Goal: Use online tool/utility: Utilize a website feature to perform a specific function

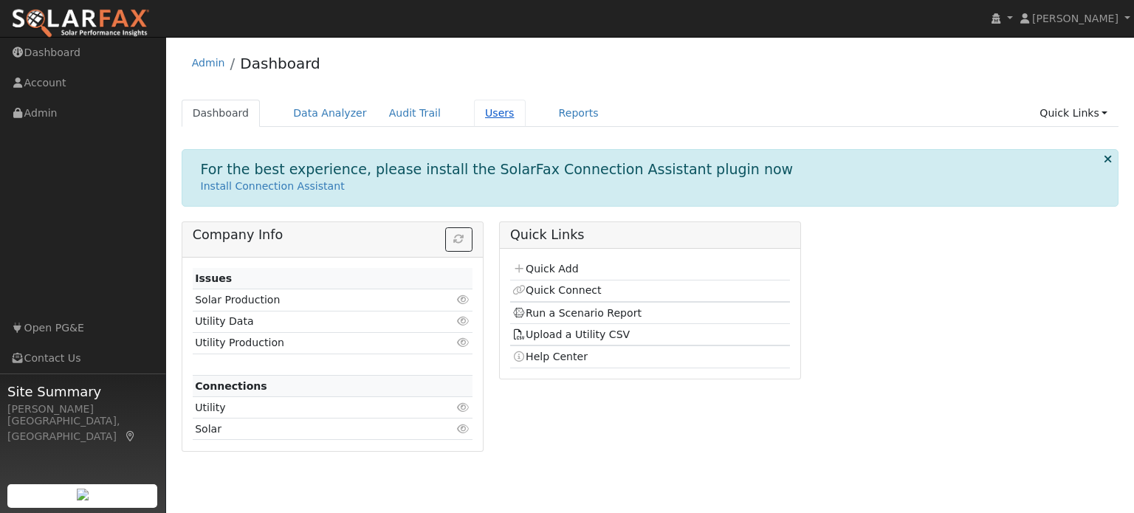
click at [474, 111] on link "Users" at bounding box center [500, 113] width 52 height 27
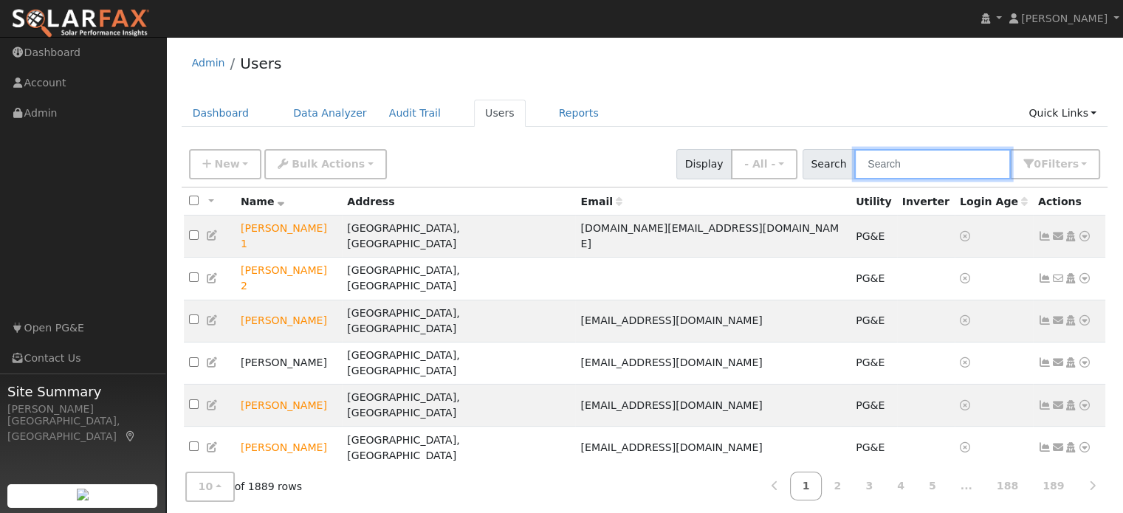
click at [908, 160] on input "text" at bounding box center [932, 164] width 157 height 30
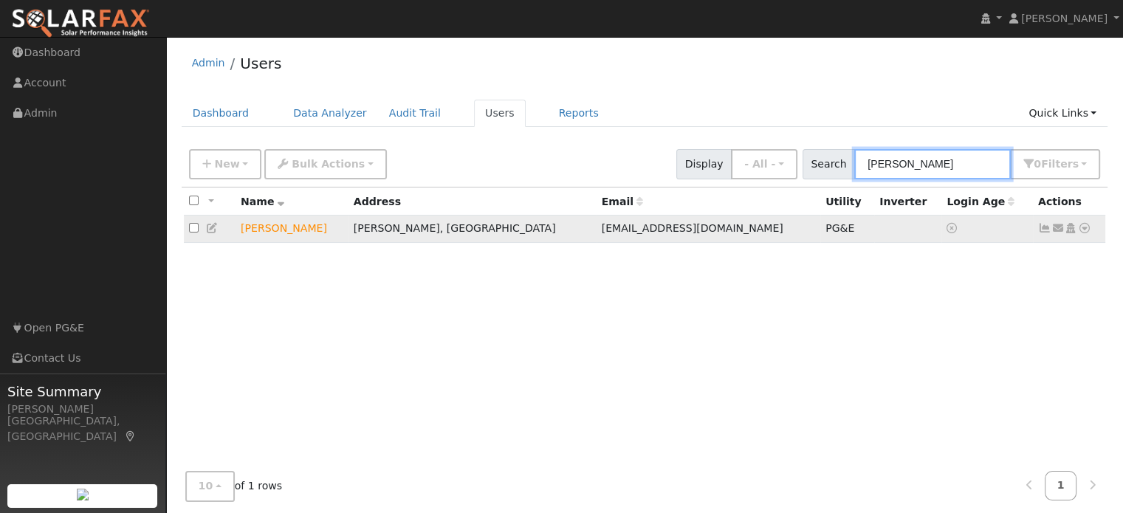
type input "lobue"
click at [1084, 233] on icon at bounding box center [1084, 228] width 13 height 10
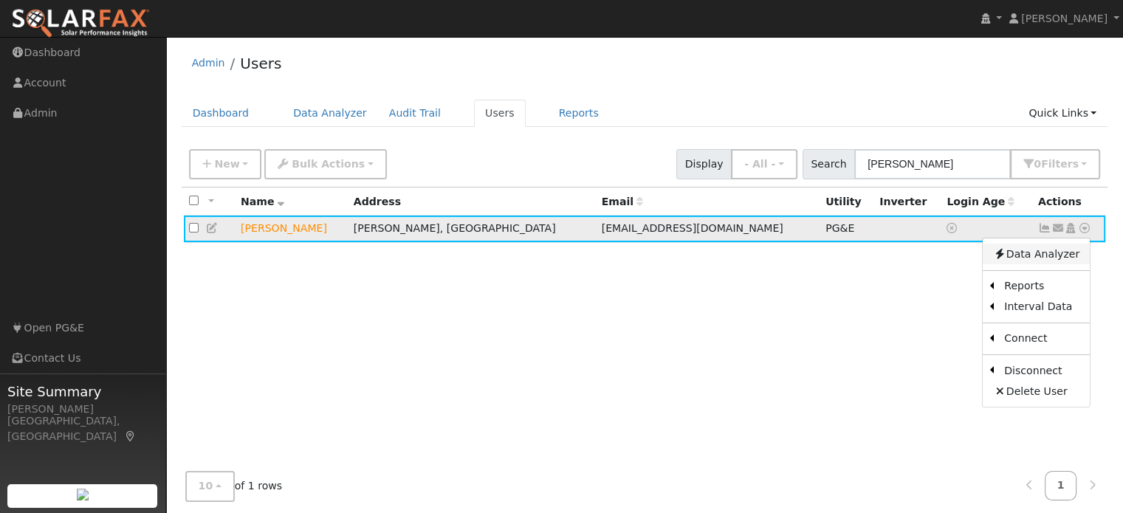
click at [1070, 255] on link "Data Analyzer" at bounding box center [1036, 254] width 107 height 21
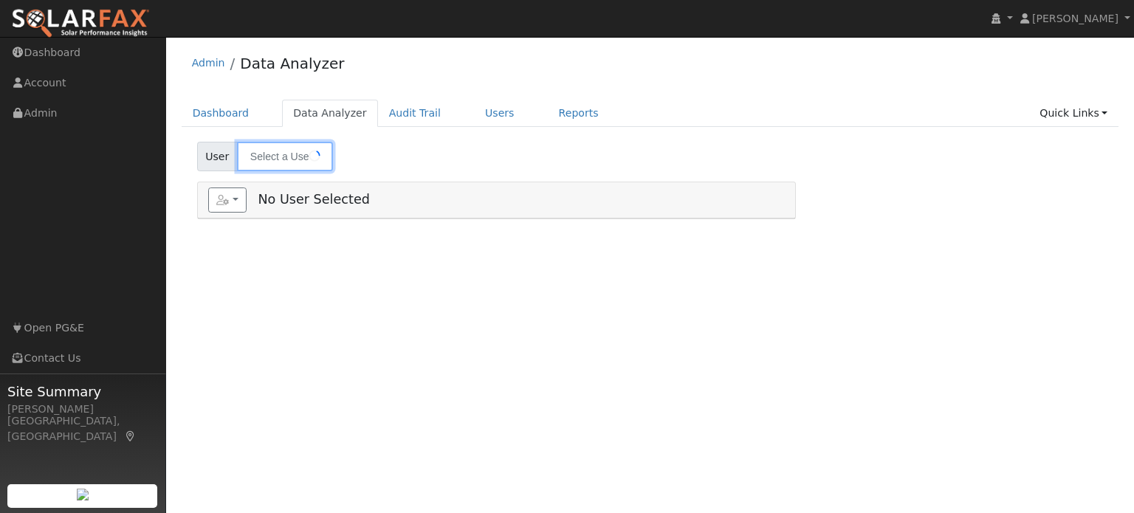
type input "[PERSON_NAME]"
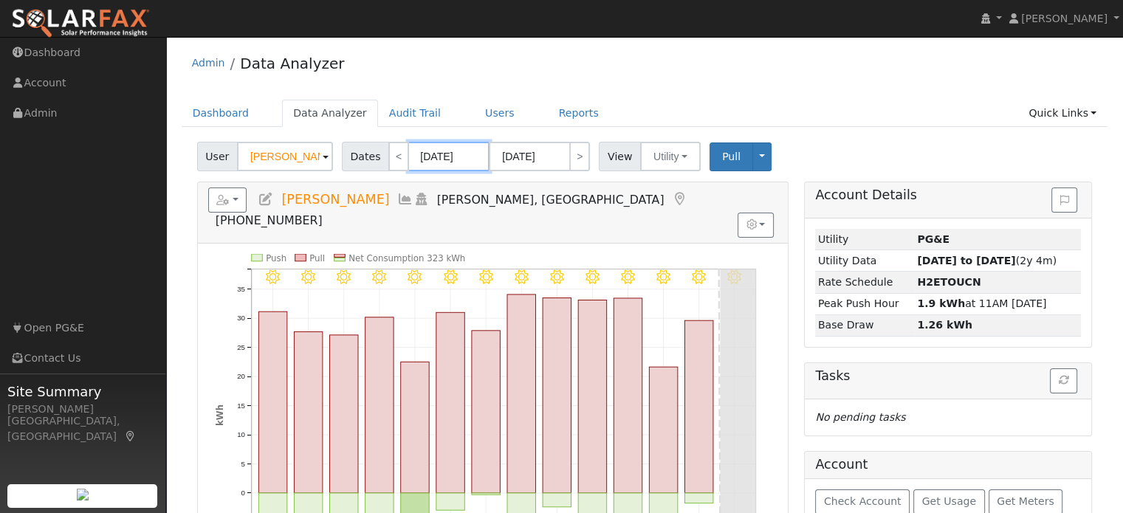
click at [441, 161] on input "[DATE]" at bounding box center [448, 157] width 81 height 30
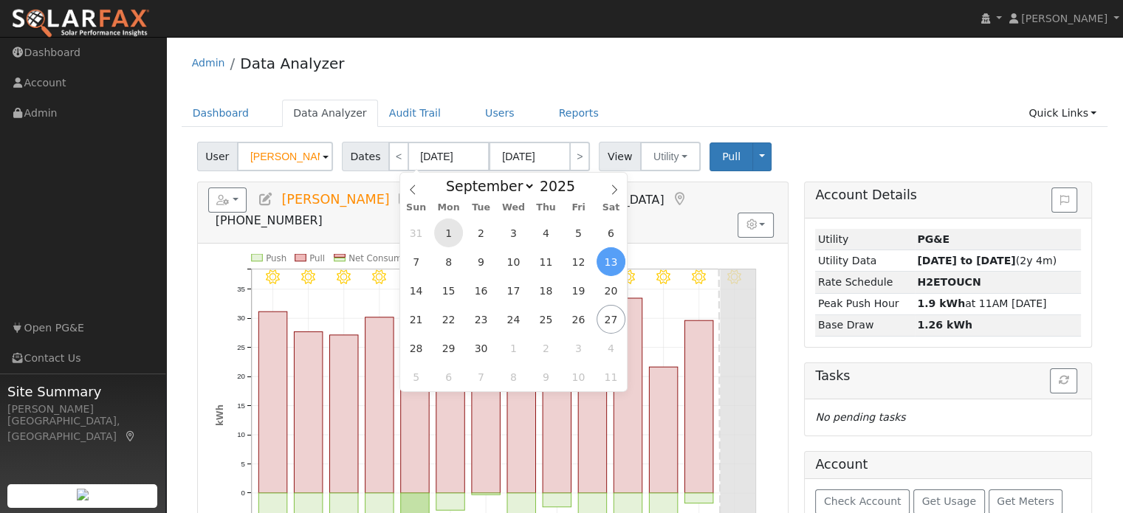
click at [451, 230] on span "1" at bounding box center [448, 233] width 29 height 29
type input "[DATE]"
type input "09/30/2025"
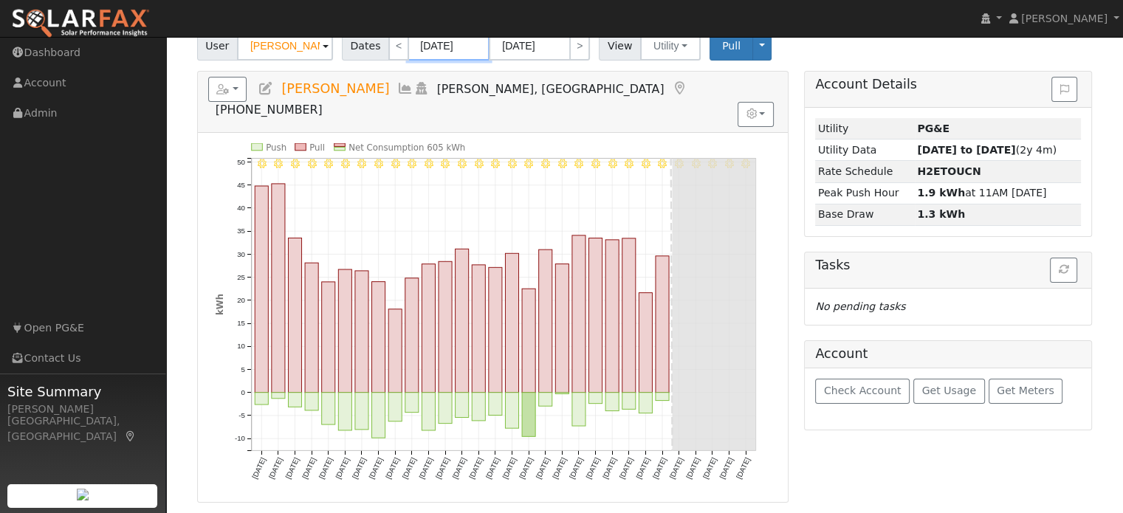
scroll to position [74, 0]
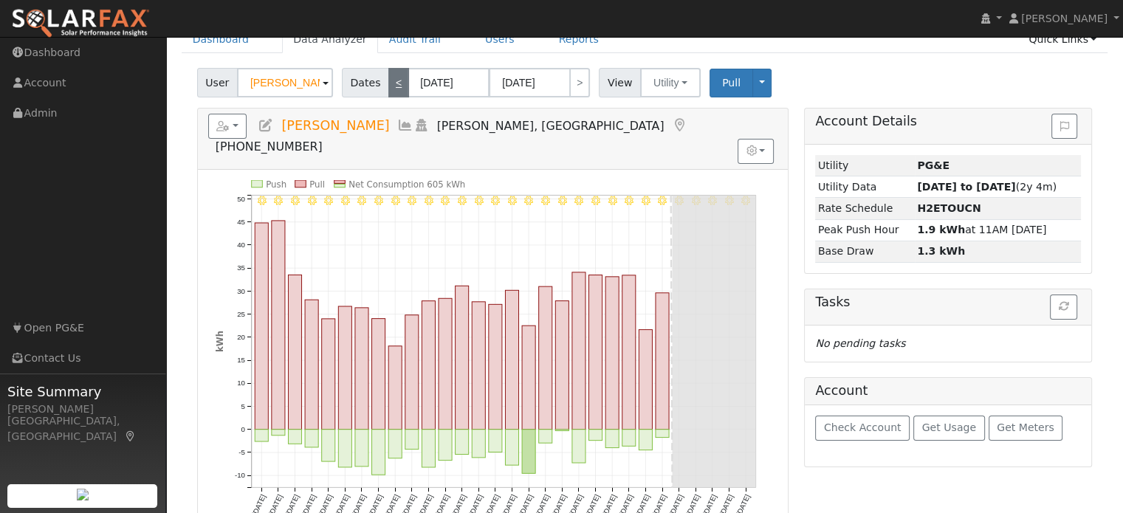
click at [393, 88] on link "<" at bounding box center [398, 83] width 21 height 30
type input "[DATE]"
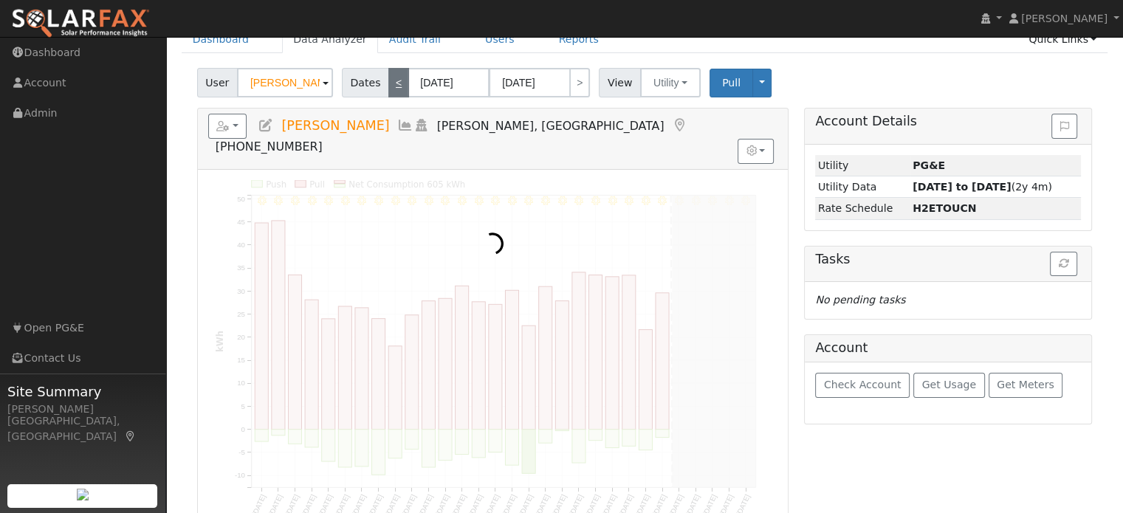
scroll to position [0, 0]
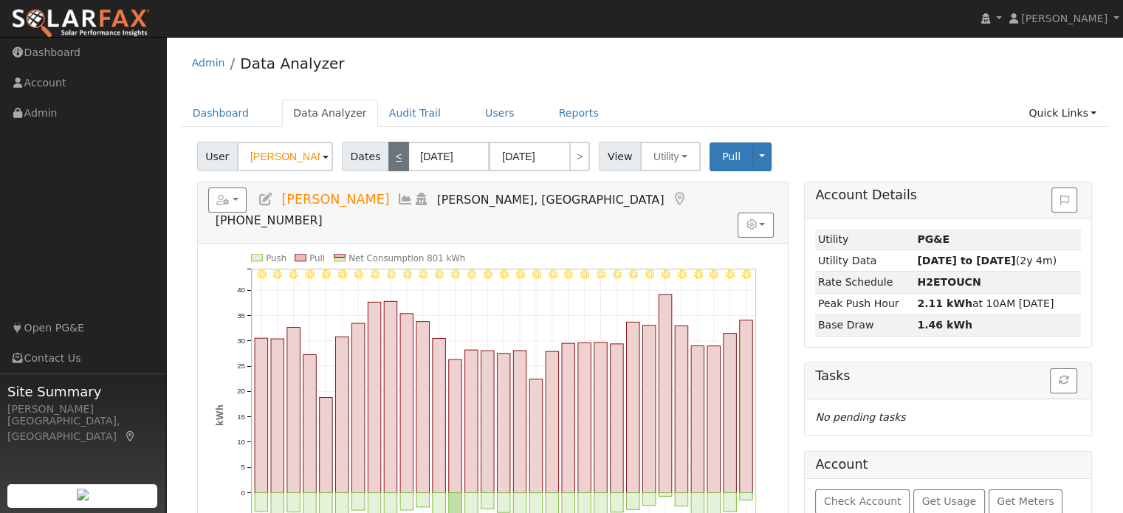
click at [397, 150] on link "<" at bounding box center [398, 157] width 21 height 30
type input "[DATE]"
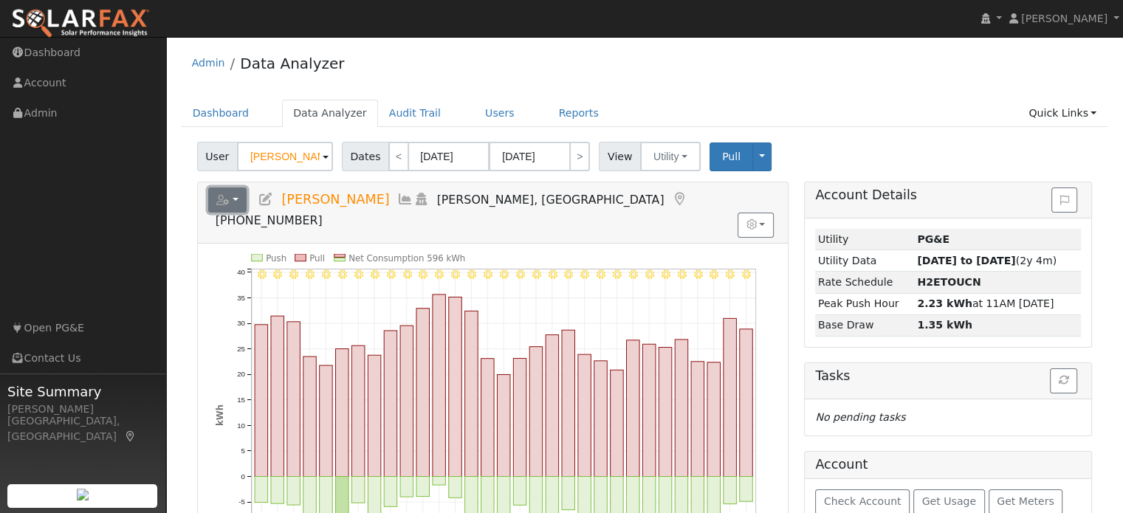
click at [235, 198] on button "button" at bounding box center [227, 200] width 39 height 25
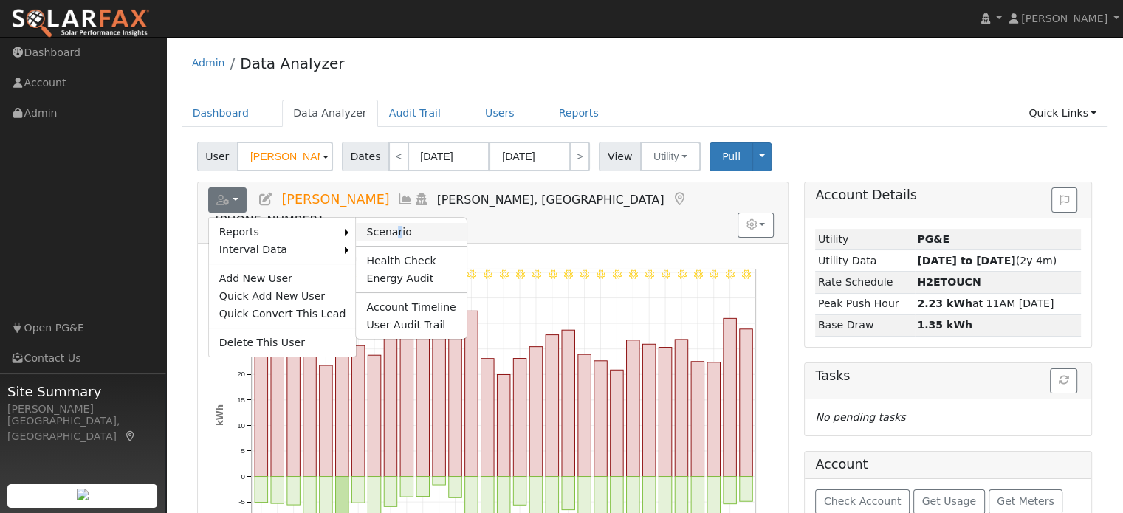
click at [380, 233] on link "Scenario" at bounding box center [411, 232] width 110 height 18
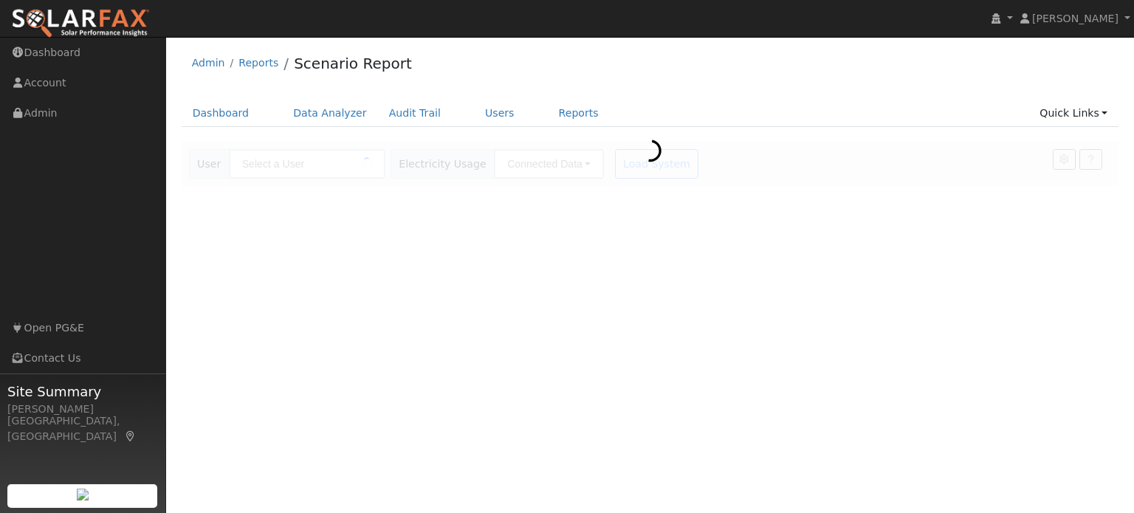
type input "[PERSON_NAME]"
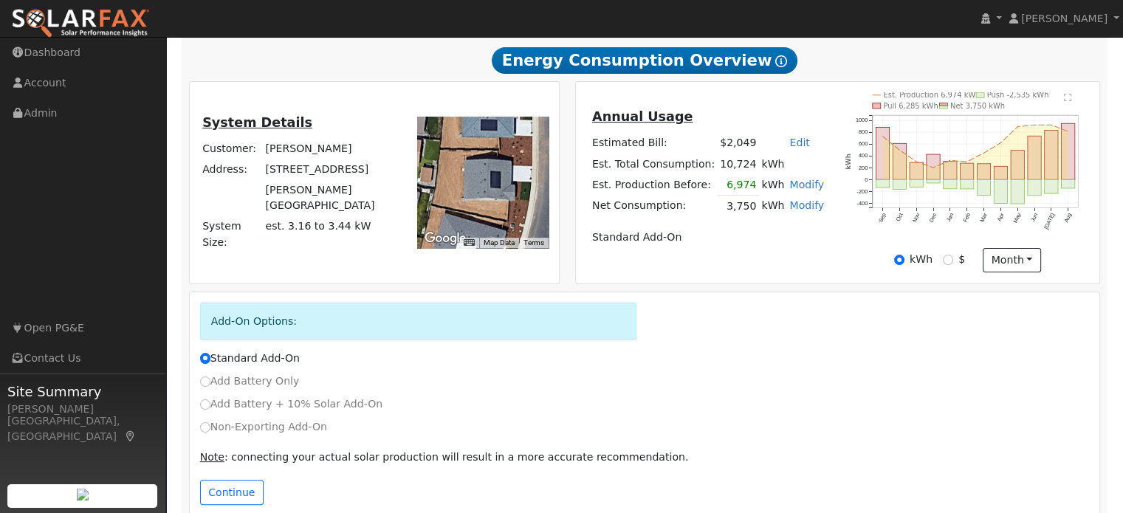
scroll to position [278, 0]
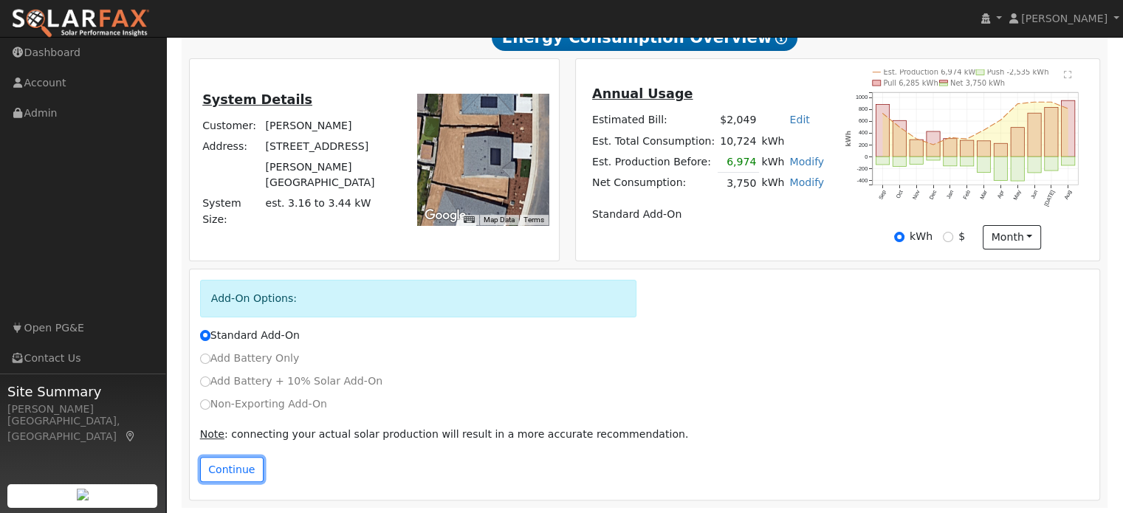
click at [236, 473] on button "Continue" at bounding box center [232, 469] width 64 height 25
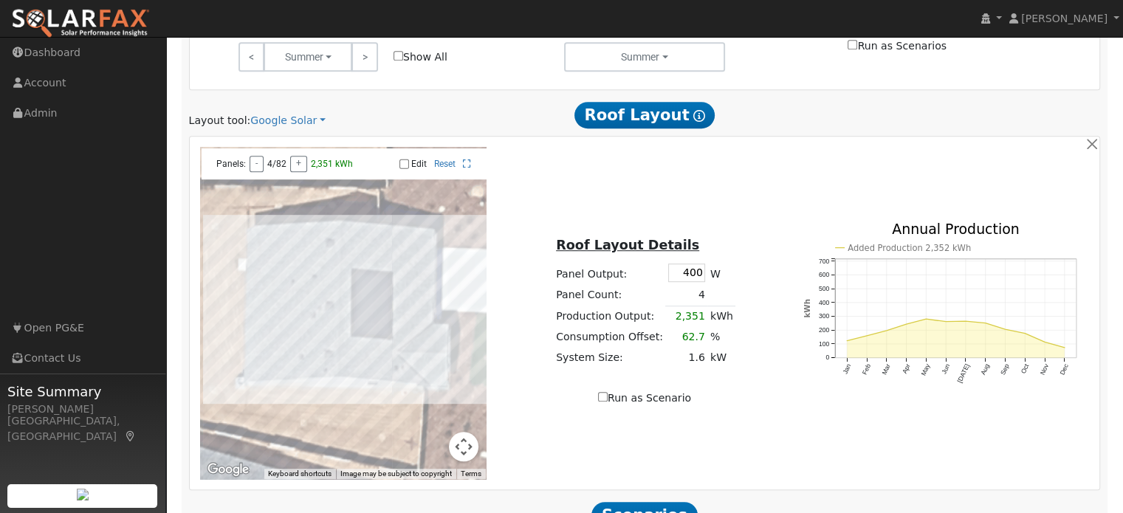
scroll to position [896, 0]
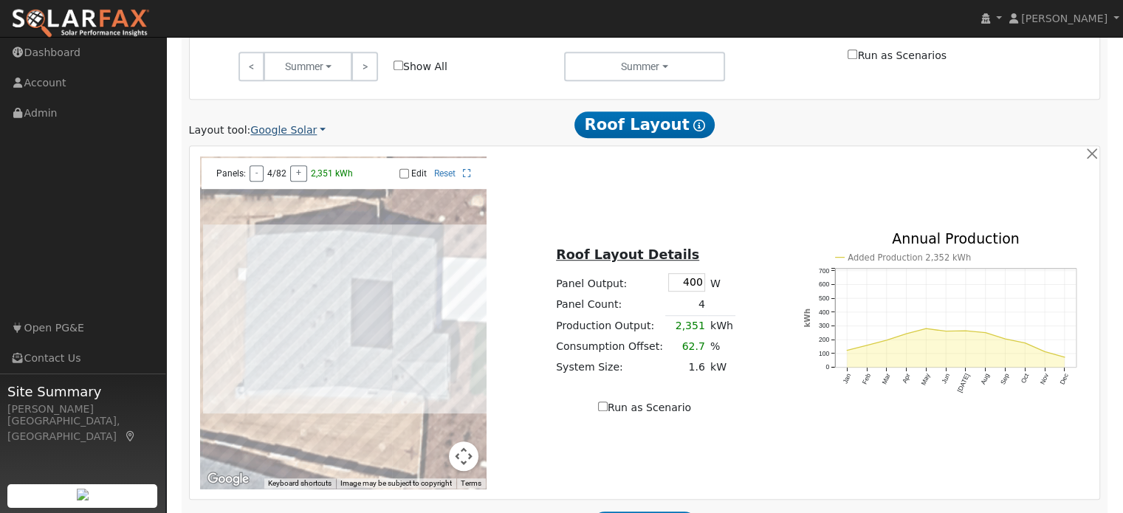
click at [279, 132] on link "Google Solar" at bounding box center [287, 131] width 75 height 16
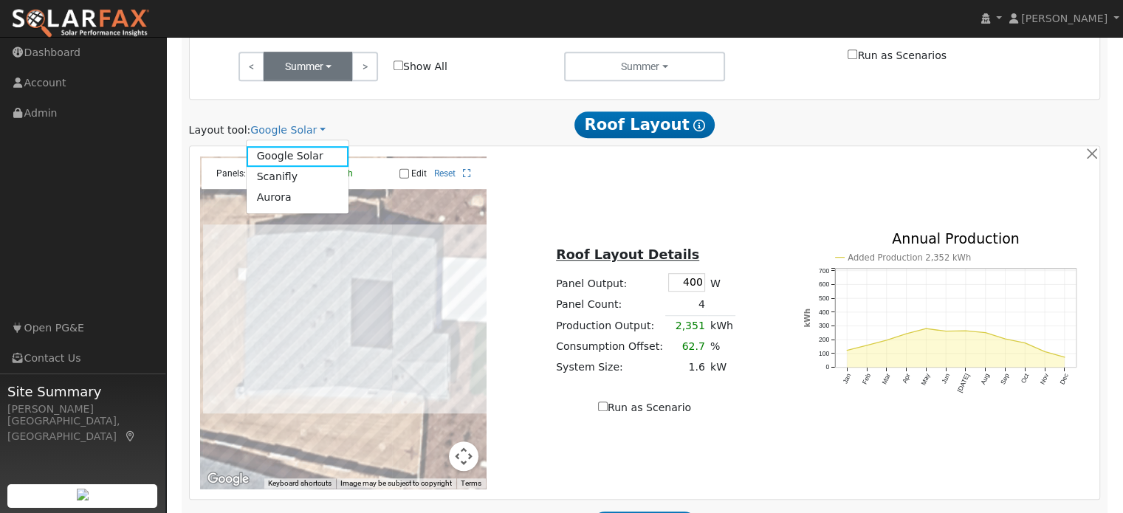
click at [278, 193] on link "Aurora" at bounding box center [298, 198] width 103 height 21
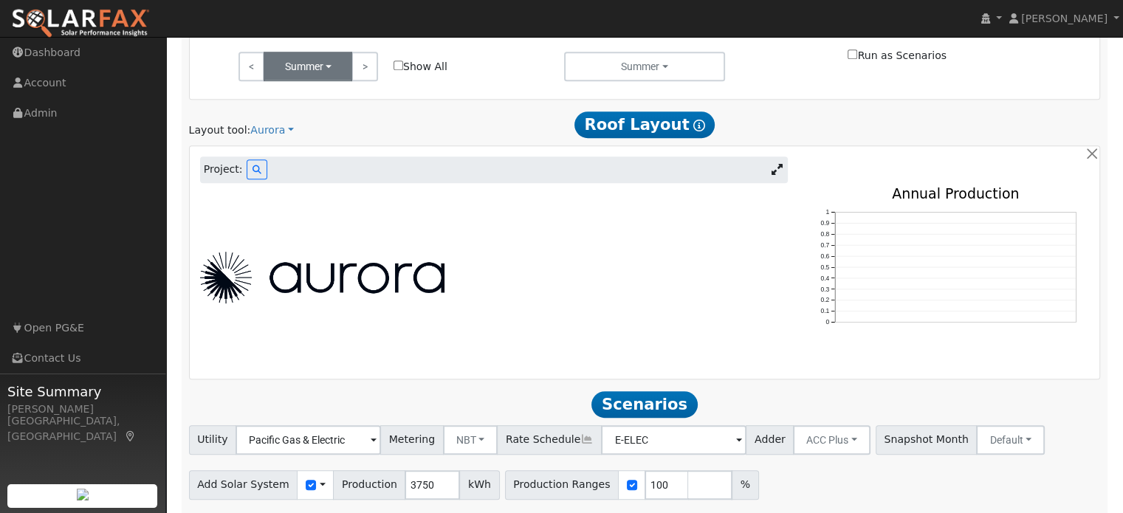
scroll to position [776, 0]
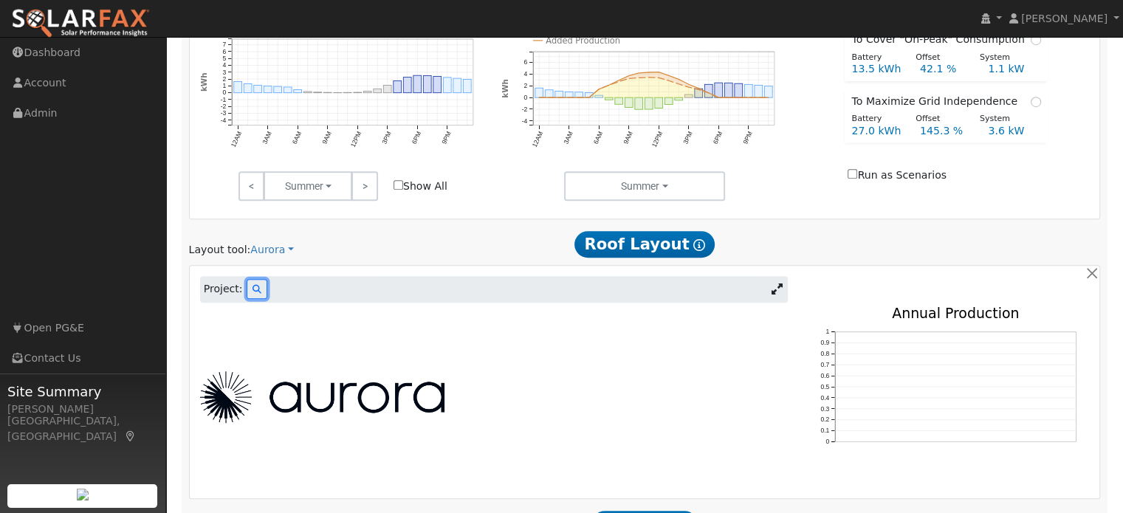
click at [255, 284] on button at bounding box center [257, 289] width 21 height 20
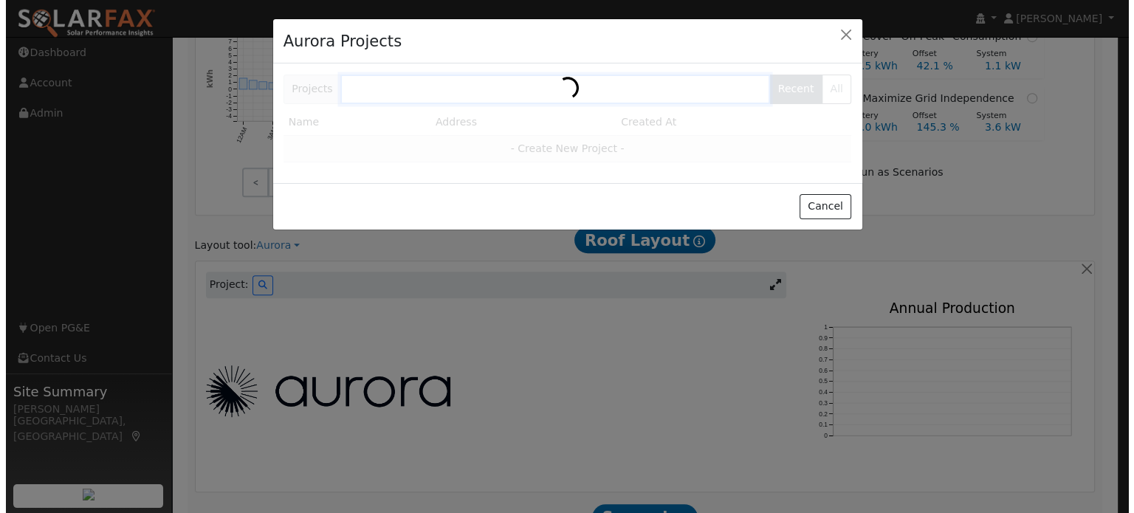
scroll to position [778, 0]
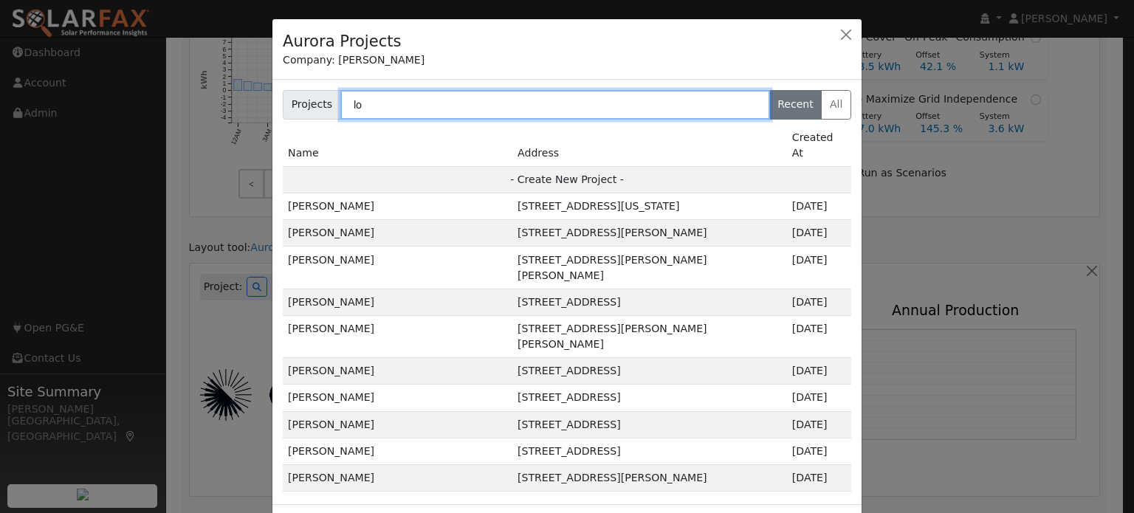
type input "l"
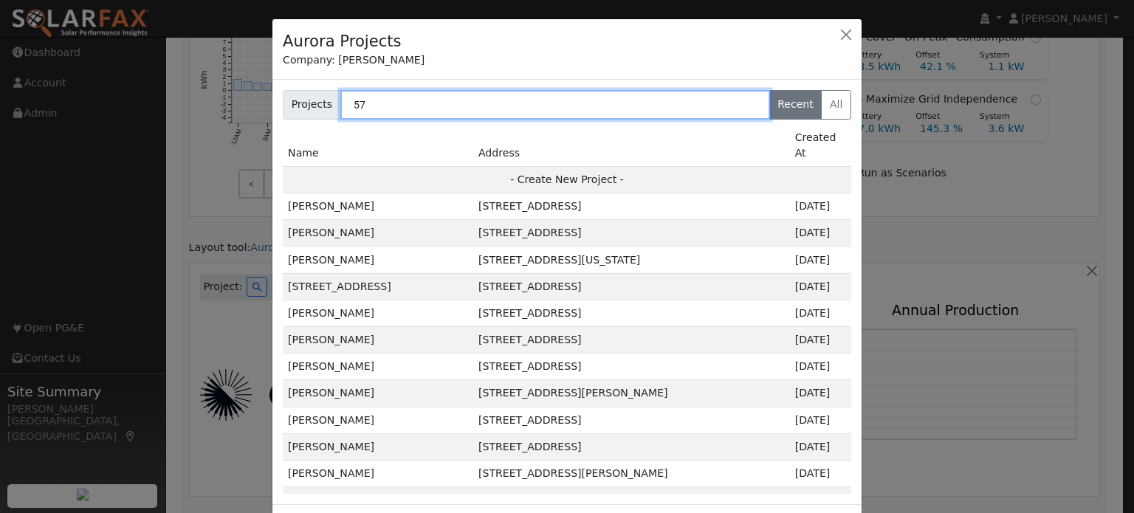
type input "5"
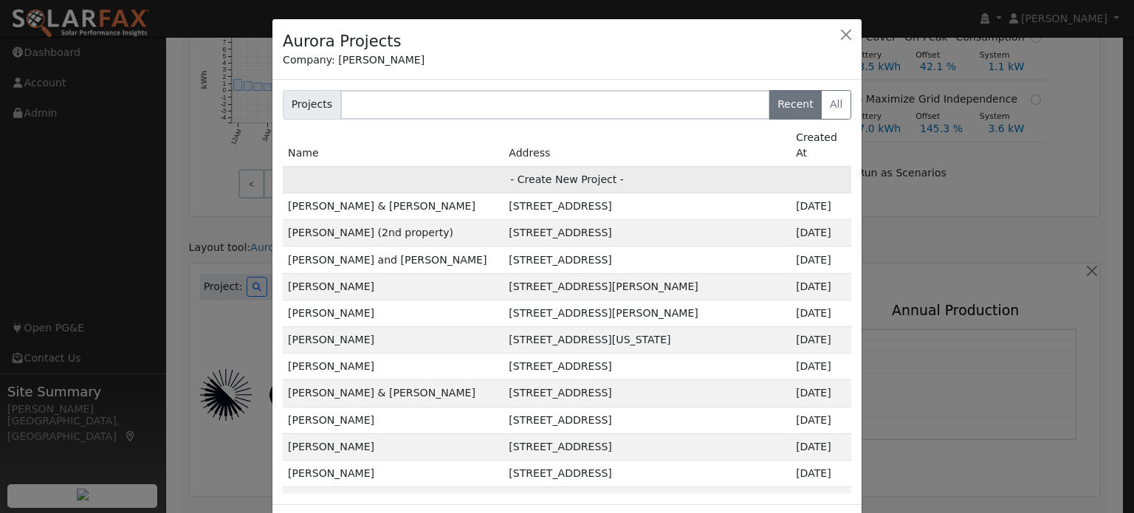
click at [545, 166] on td "- Create New Project -" at bounding box center [567, 179] width 569 height 27
type input "[PERSON_NAME]"
type input "[STREET_ADDRESS]"
type input "Linda"
type input "CA"
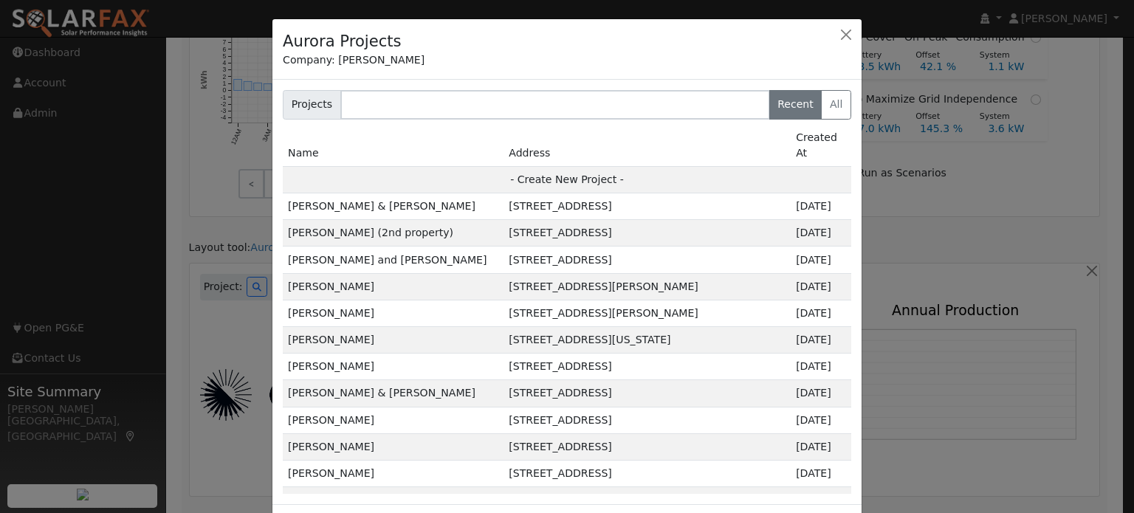
type input "95901"
type input "Design"
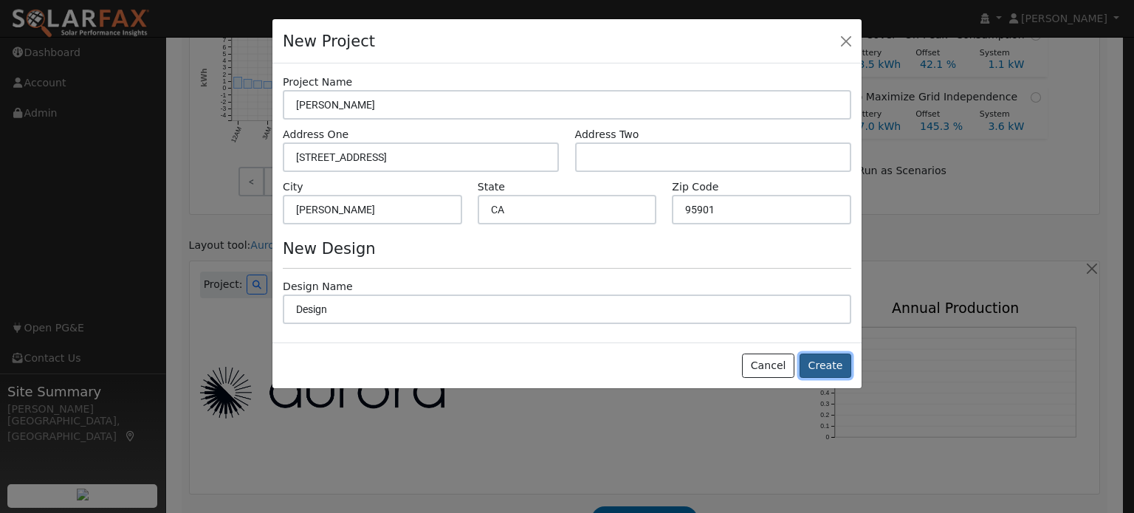
click at [827, 366] on button "Create" at bounding box center [826, 366] width 52 height 25
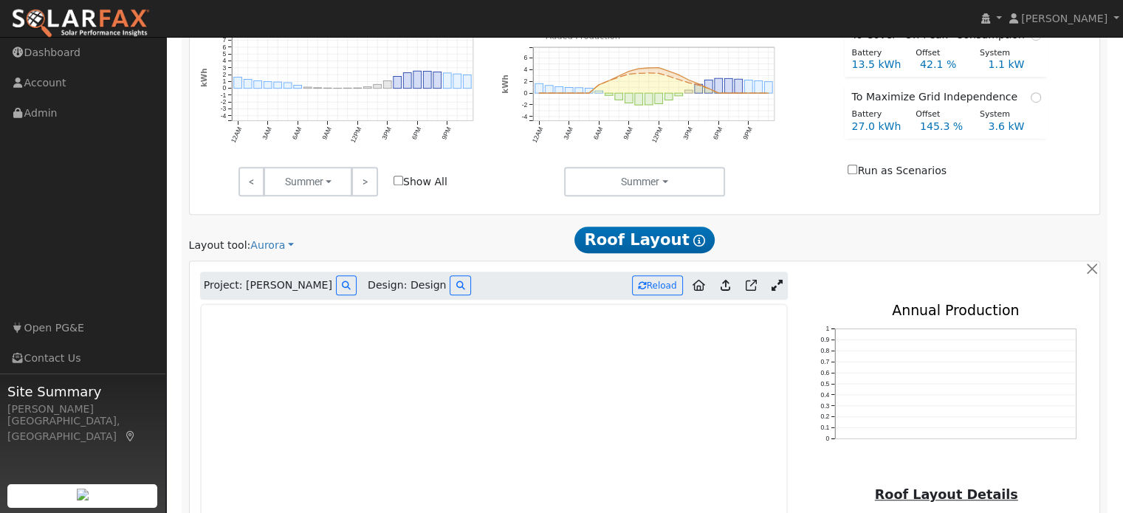
type input "0"
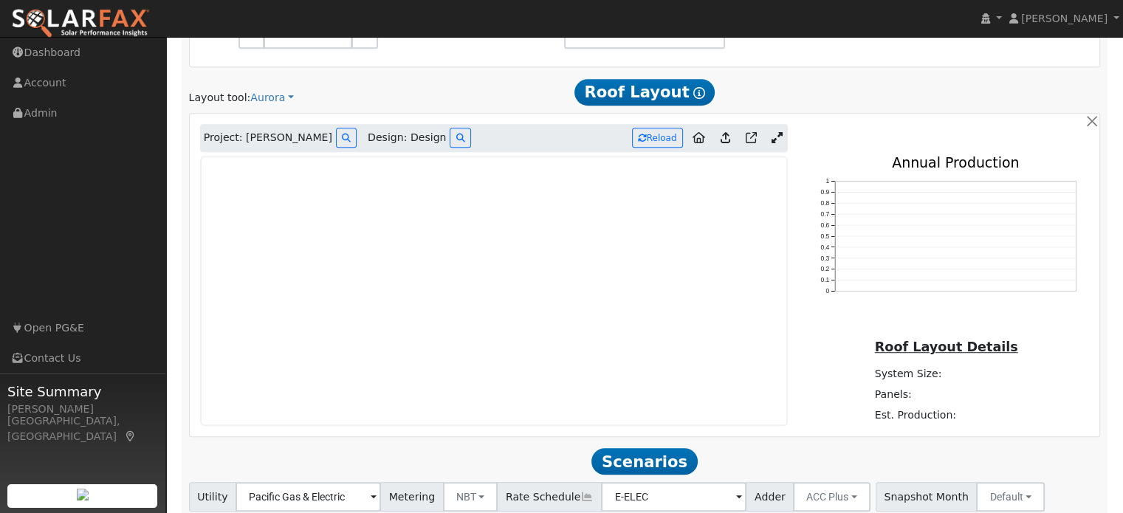
scroll to position [1002, 0]
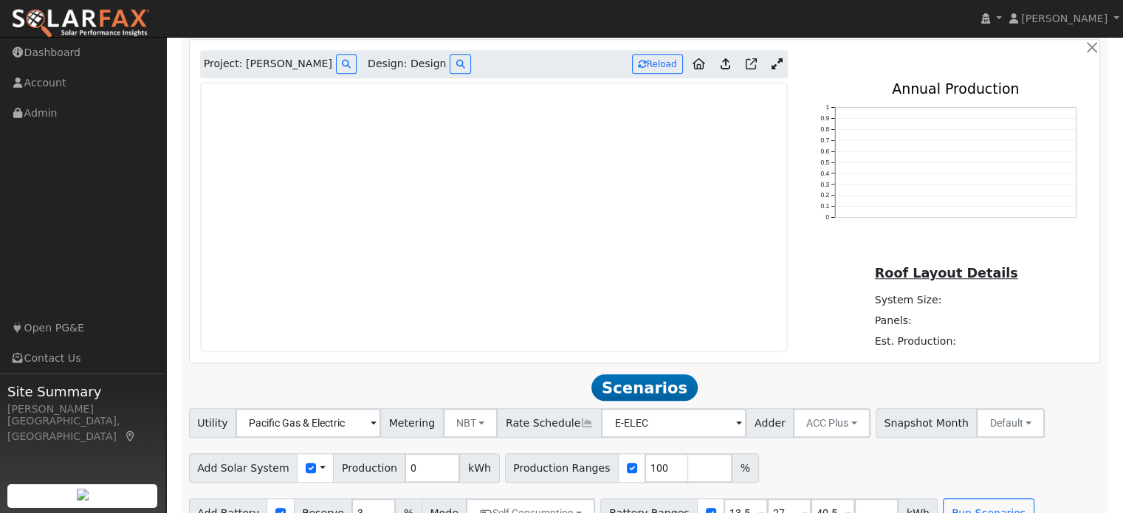
click at [780, 62] on icon at bounding box center [777, 63] width 11 height 11
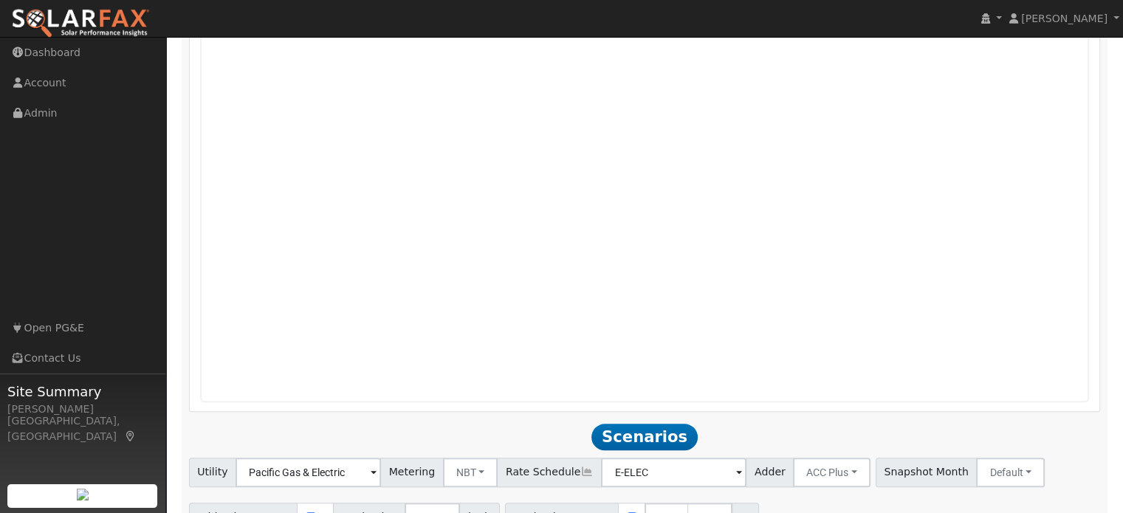
scroll to position [1352, 0]
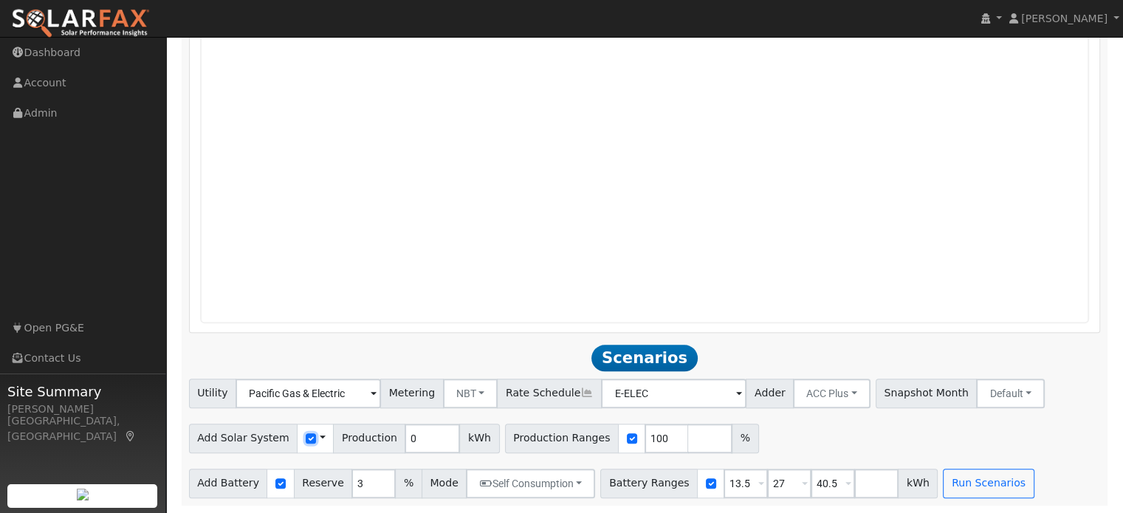
click at [306, 442] on input "checkbox" at bounding box center [311, 438] width 10 height 10
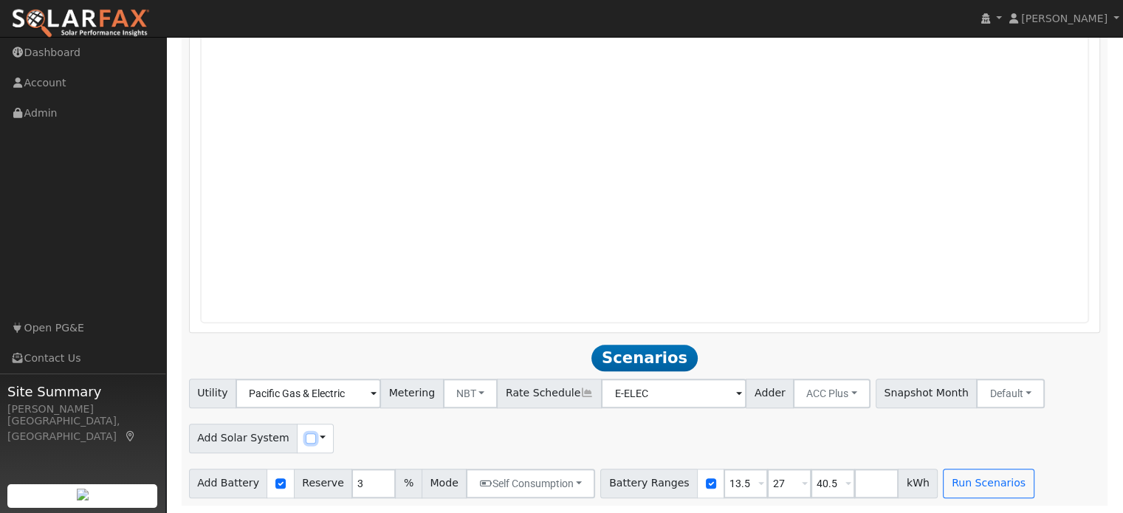
click at [306, 442] on input "checkbox" at bounding box center [311, 438] width 10 height 10
checkbox input "true"
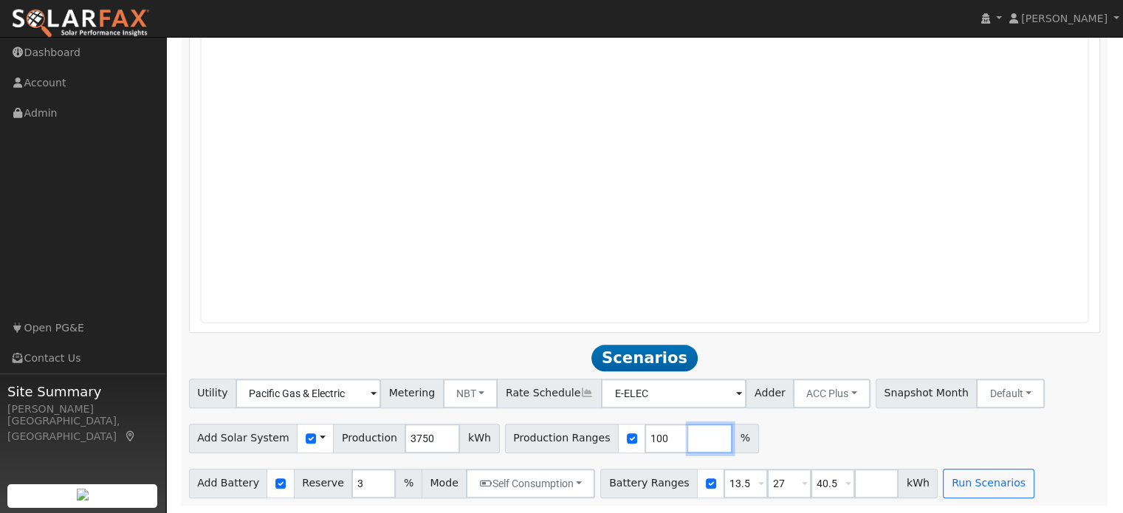
click at [688, 437] on input "number" at bounding box center [710, 439] width 44 height 30
type input "125"
click at [732, 436] on input "number" at bounding box center [754, 439] width 44 height 30
type input "150"
click at [775, 439] on input "number" at bounding box center [797, 439] width 44 height 30
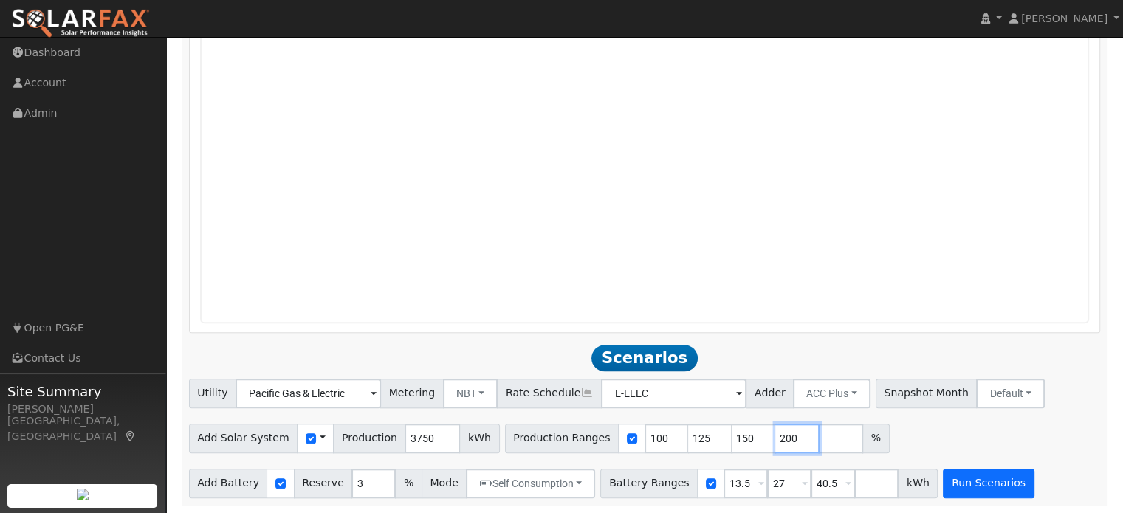
type input "200"
click at [977, 492] on button "Run Scenarios" at bounding box center [988, 484] width 91 height 30
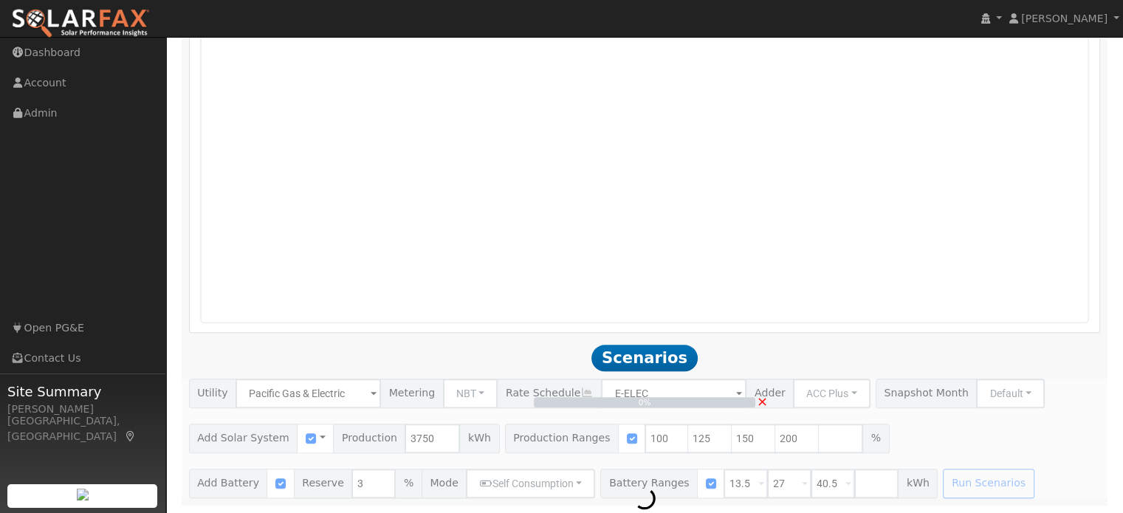
click at [345, 481] on div "0% ×" at bounding box center [644, 439] width 927 height 120
click at [355, 482] on div "Building Scenarios 23% ×" at bounding box center [644, 439] width 927 height 120
type input "5.0"
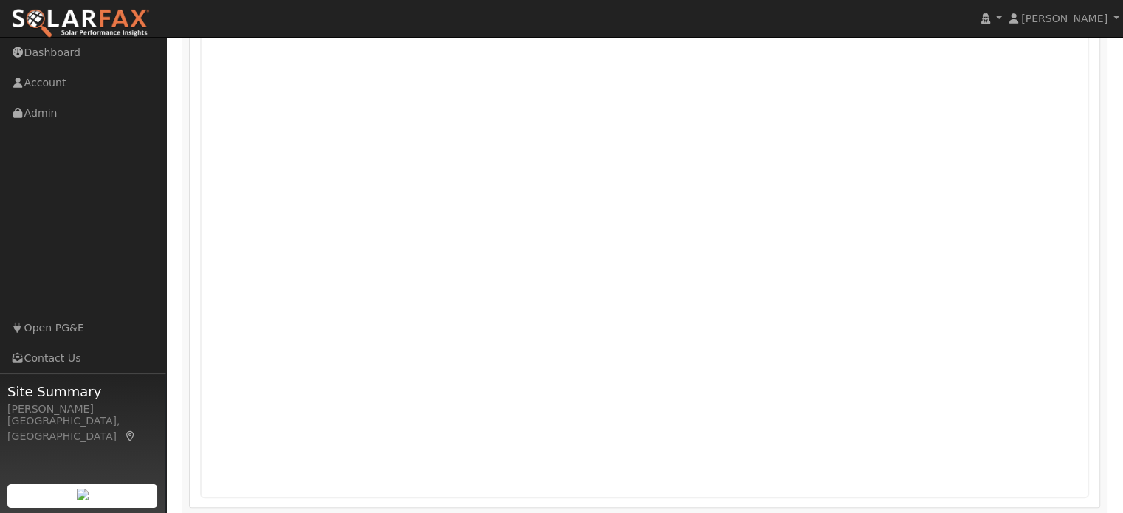
scroll to position [1007, 0]
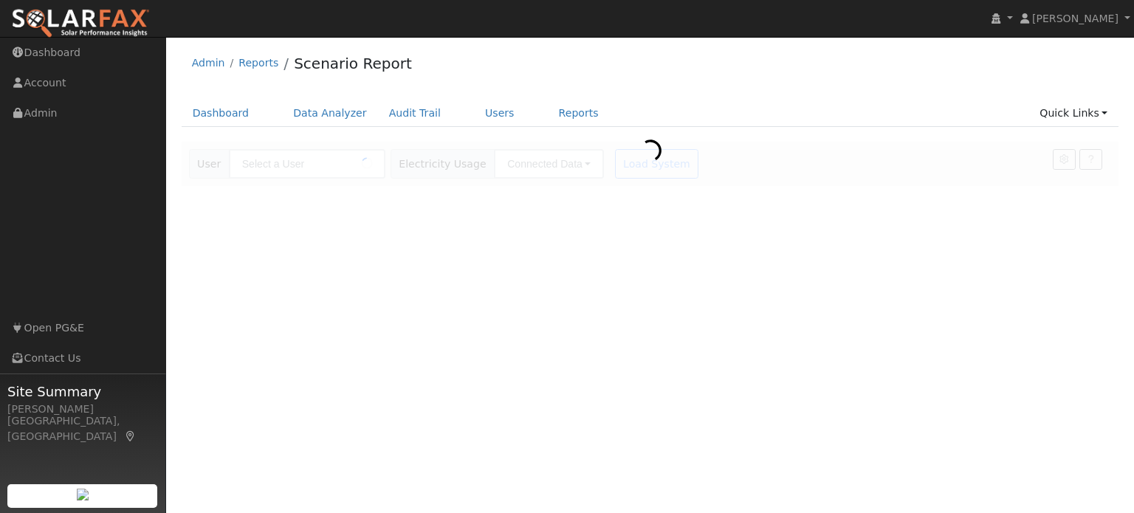
type input "[PERSON_NAME]"
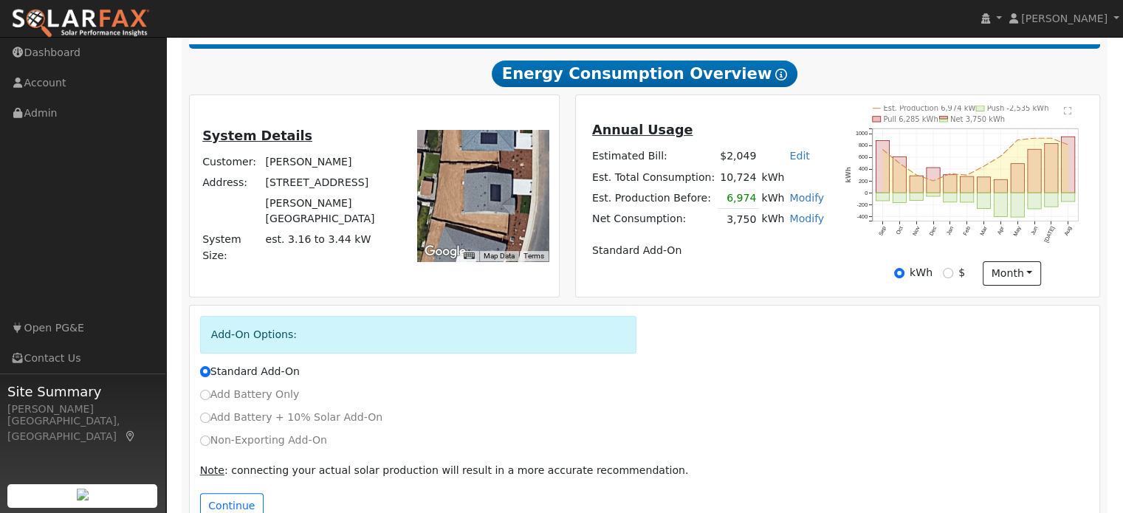
scroll to position [278, 0]
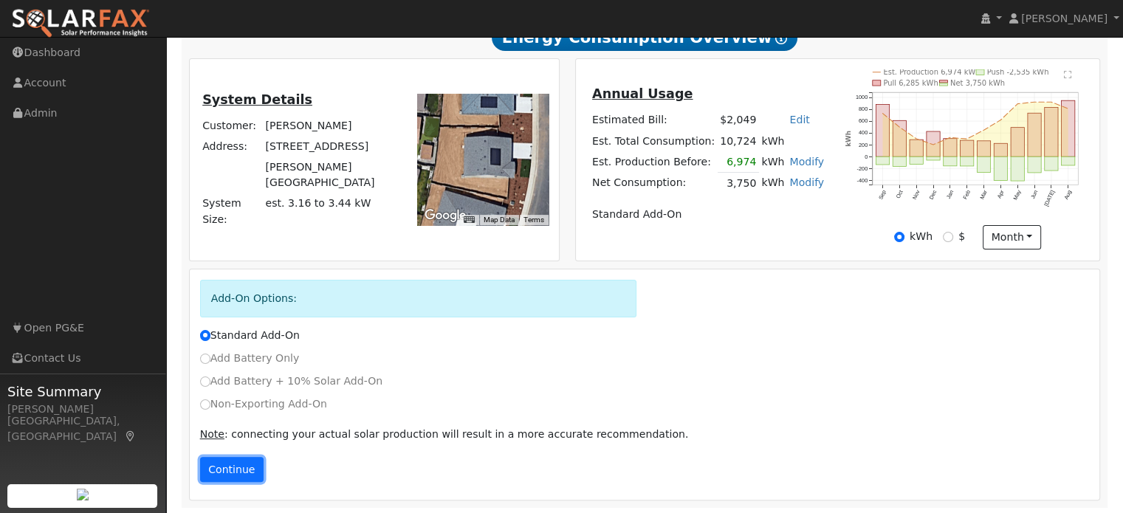
click at [232, 470] on button "Continue" at bounding box center [232, 469] width 64 height 25
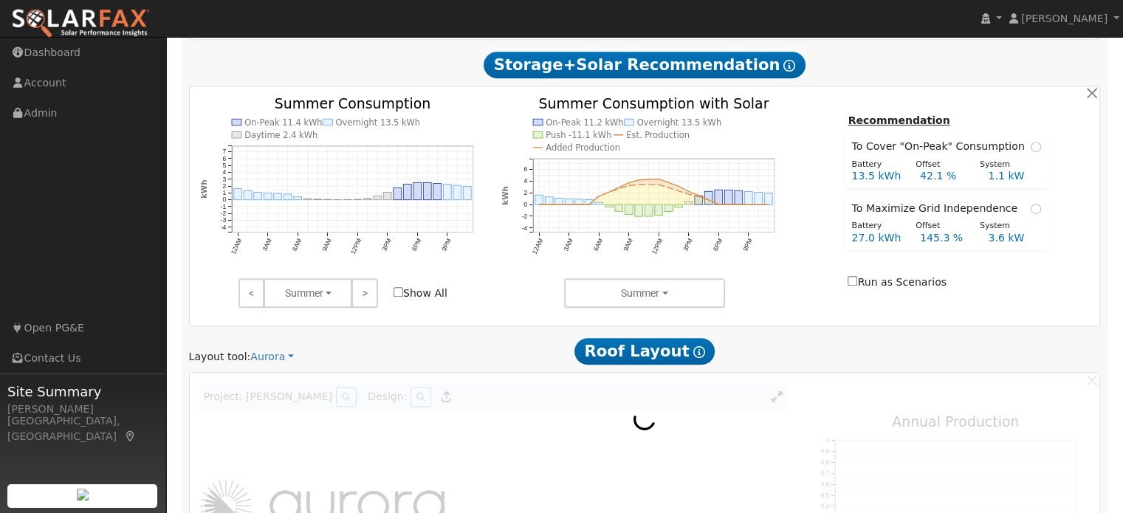
scroll to position [674, 0]
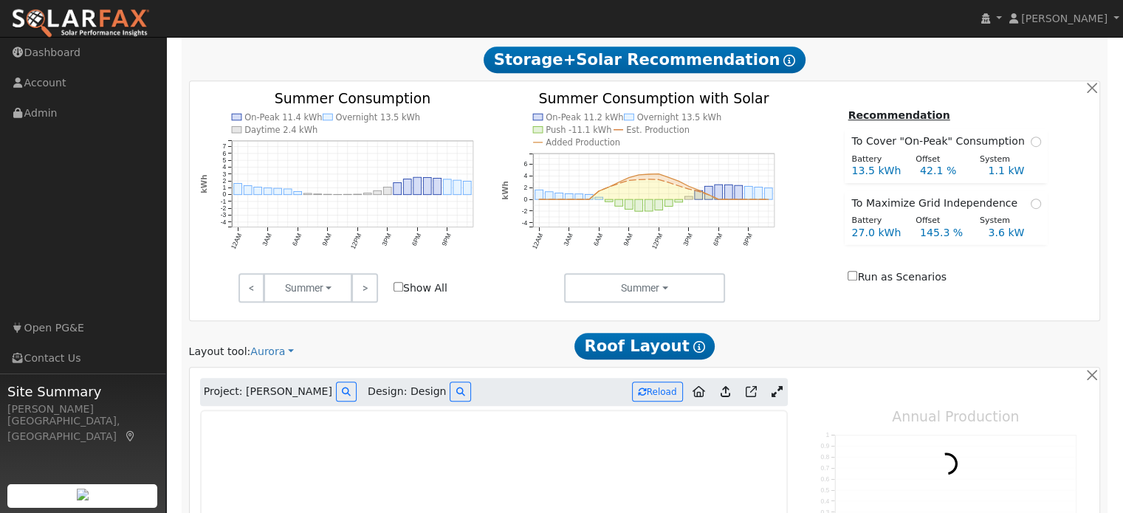
type input "14354"
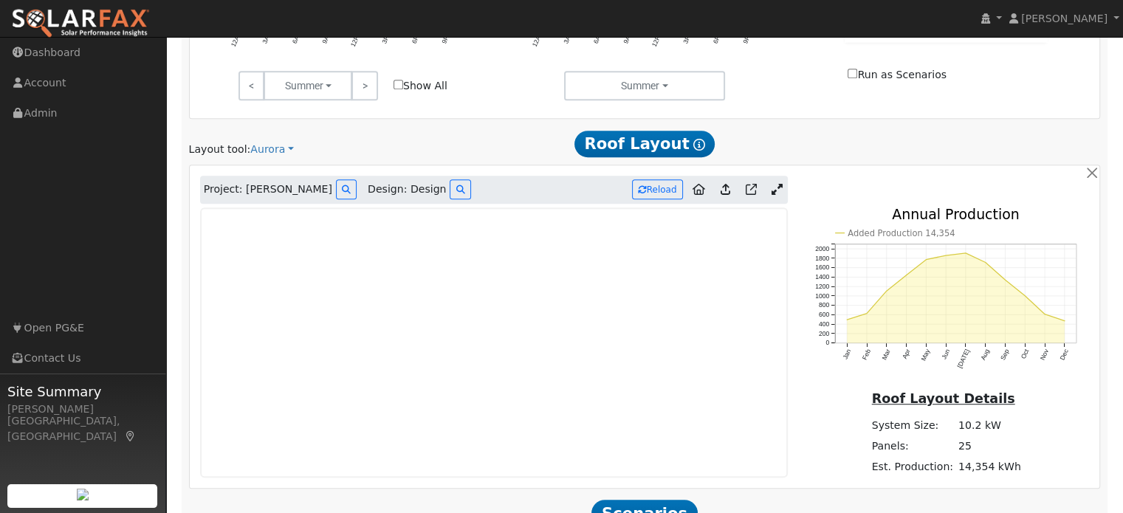
scroll to position [896, 0]
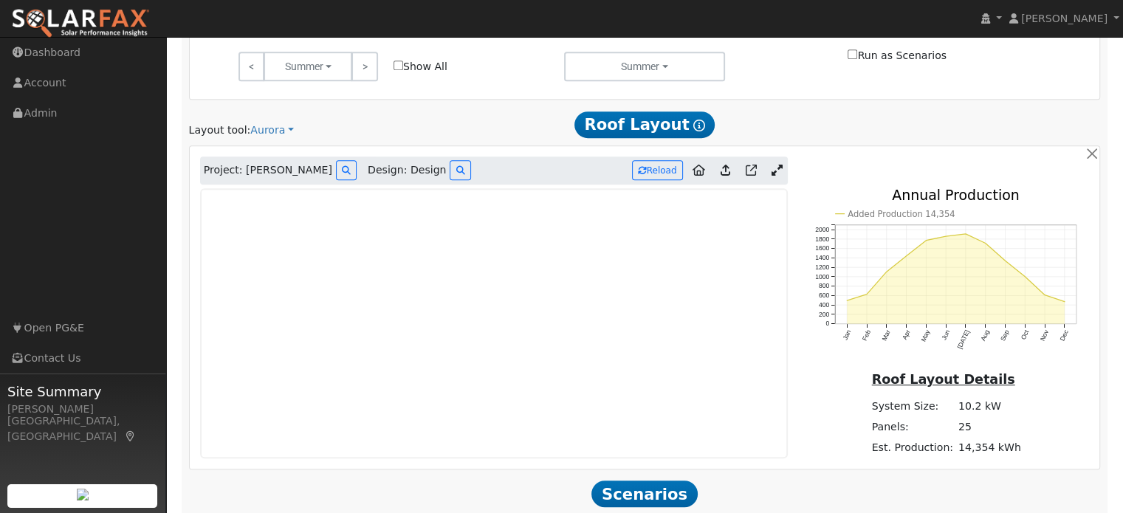
click at [775, 171] on icon at bounding box center [777, 170] width 11 height 11
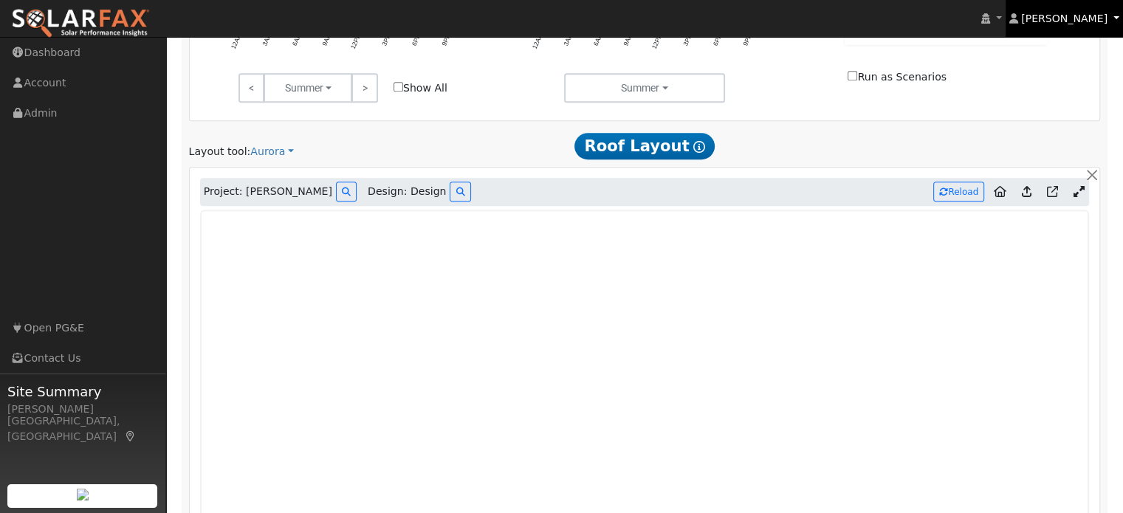
scroll to position [899, 0]
